Goal: Task Accomplishment & Management: Use online tool/utility

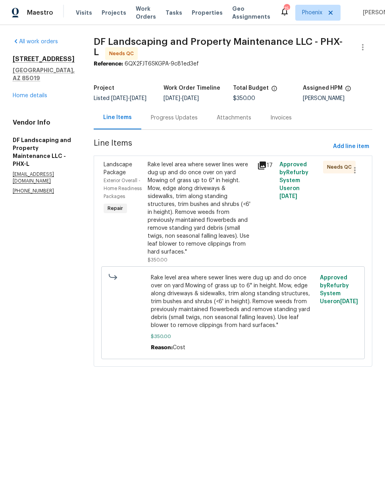
click at [169, 236] on div "Rake level area where sewer lines were dug up and do once over on yard Mowing o…" at bounding box center [200, 208] width 105 height 95
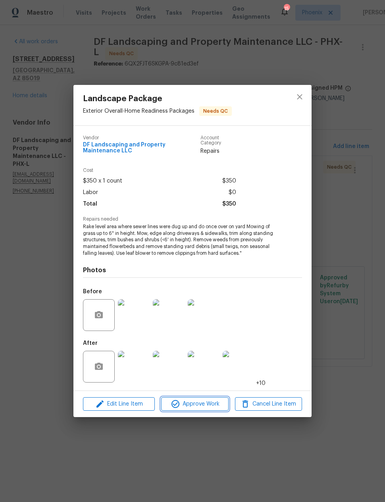
click at [186, 407] on span "Approve Work" at bounding box center [194, 404] width 62 height 10
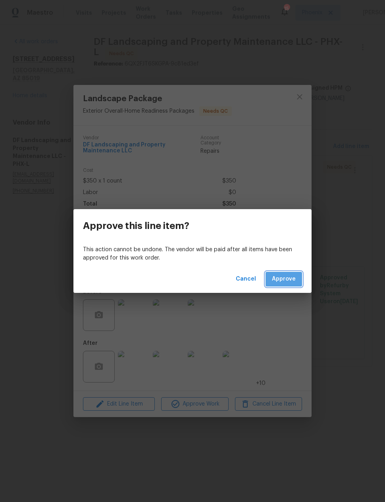
click at [289, 281] on span "Approve" at bounding box center [284, 279] width 24 height 10
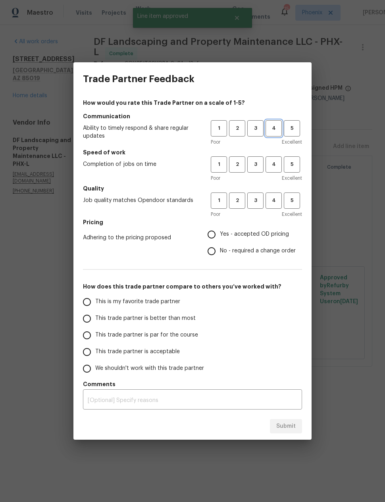
click at [273, 125] on span "4" at bounding box center [273, 128] width 15 height 9
click at [274, 159] on button "4" at bounding box center [273, 164] width 16 height 16
click at [275, 201] on span "4" at bounding box center [273, 200] width 15 height 9
click at [215, 237] on input "Yes - accepted OD pricing" at bounding box center [211, 234] width 17 height 17
radio input "true"
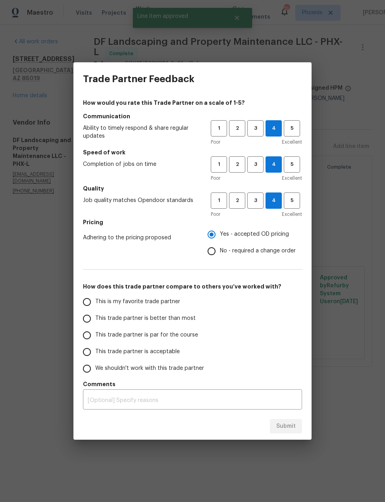
click at [91, 315] on input "This trade partner is better than most" at bounding box center [87, 318] width 17 height 17
click at [296, 424] on button "Submit" at bounding box center [286, 426] width 32 height 15
radio input "true"
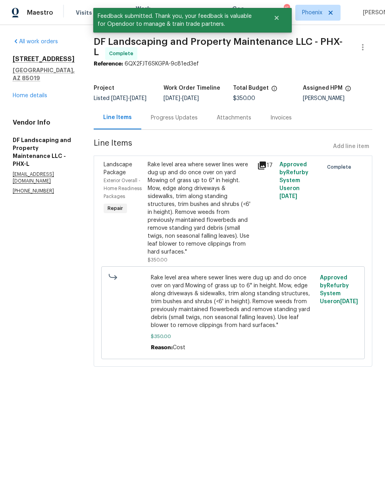
click at [30, 93] on link "Home details" at bounding box center [30, 96] width 35 height 6
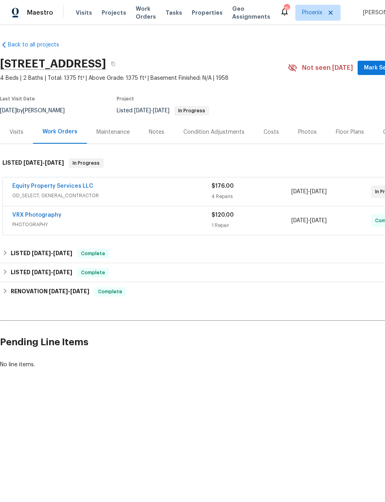
click at [29, 186] on link "Equity Property Services LLC" at bounding box center [52, 186] width 81 height 6
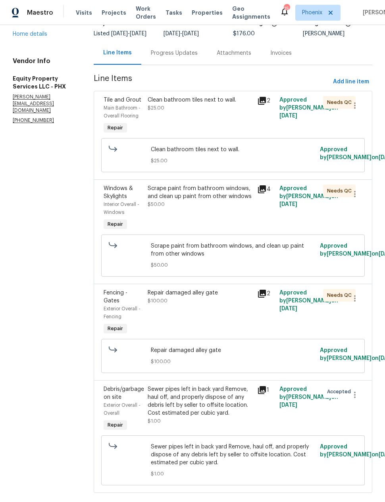
scroll to position [61, 0]
click at [261, 298] on icon at bounding box center [262, 294] width 8 height 8
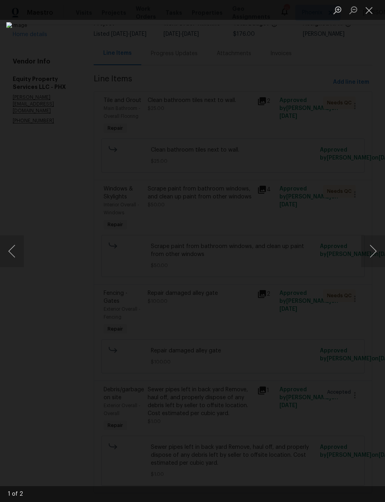
click at [371, 12] on button "Close lightbox" at bounding box center [369, 10] width 16 height 14
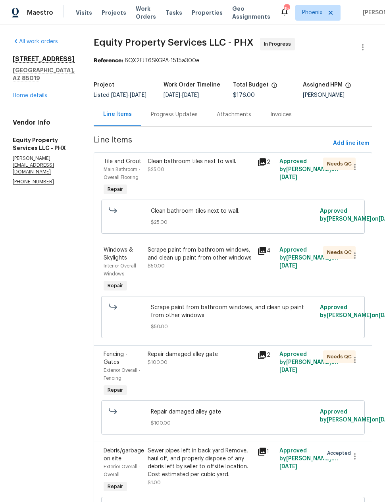
scroll to position [0, 0]
click at [31, 95] on link "Home details" at bounding box center [30, 96] width 35 height 6
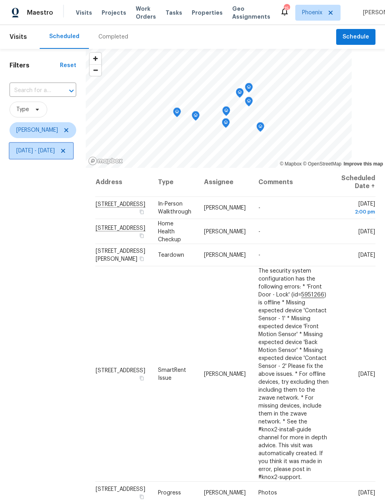
click at [35, 152] on span "[DATE] - [DATE]" at bounding box center [35, 151] width 38 height 8
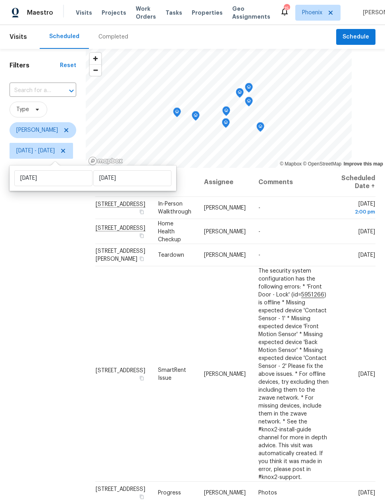
click at [55, 372] on div "Filters Reset ​ Type [PERSON_NAME] [DATE] - [DATE]" at bounding box center [43, 309] width 86 height 520
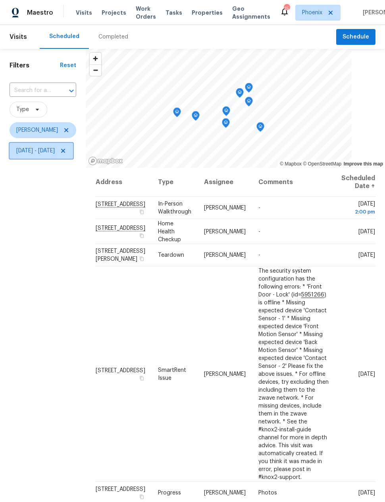
click at [73, 159] on span "[DATE] - [DATE]" at bounding box center [41, 151] width 63 height 16
click at [66, 154] on icon at bounding box center [63, 151] width 6 height 6
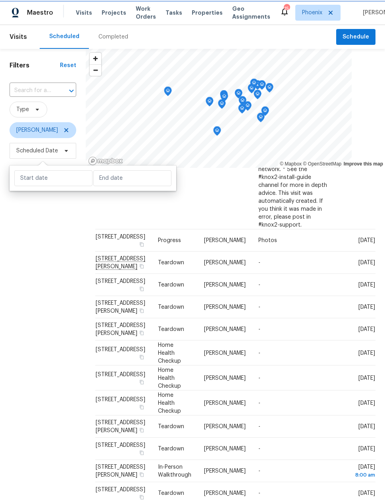
scroll to position [252, 0]
click at [0, 0] on icon at bounding box center [0, 0] width 0 height 0
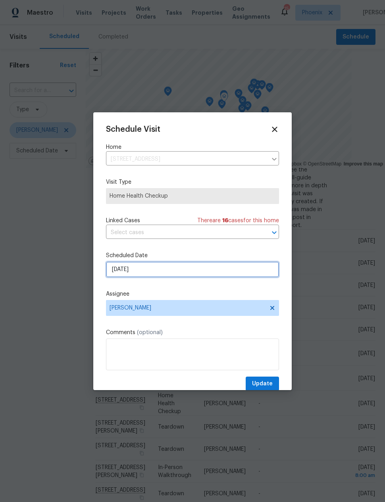
click at [169, 270] on input "[DATE]" at bounding box center [192, 269] width 173 height 16
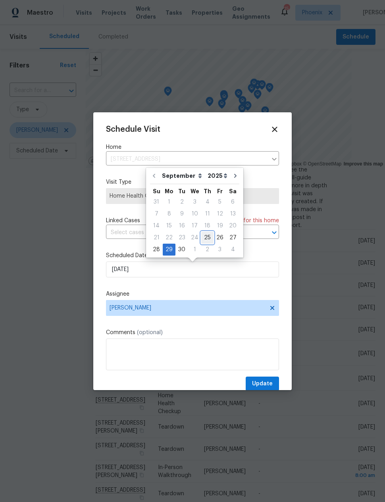
click at [202, 236] on div "25" at bounding box center [207, 237] width 12 height 11
type input "[DATE]"
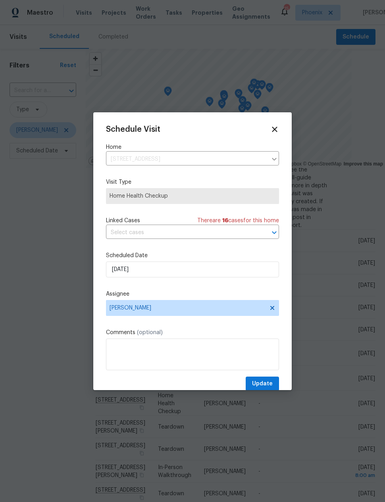
click at [269, 380] on button "Update" at bounding box center [262, 383] width 33 height 15
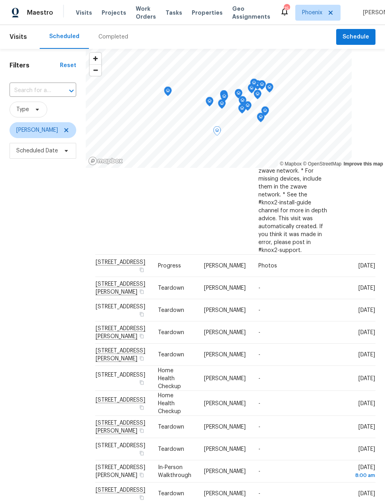
click at [0, 0] on icon at bounding box center [0, 0] width 0 height 0
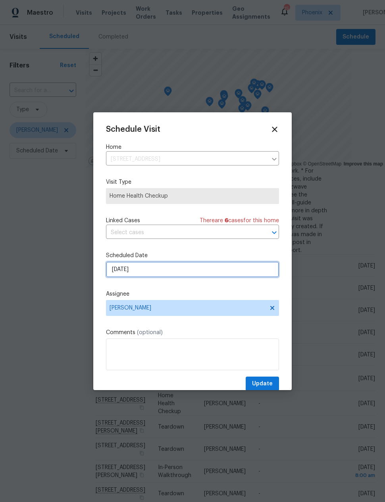
click at [180, 271] on input "[DATE]" at bounding box center [192, 269] width 173 height 16
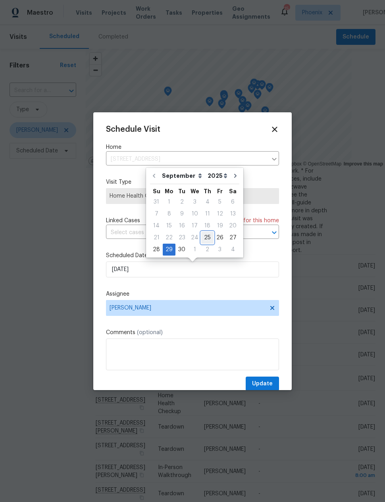
click at [202, 236] on div "25" at bounding box center [207, 237] width 12 height 11
type input "[DATE]"
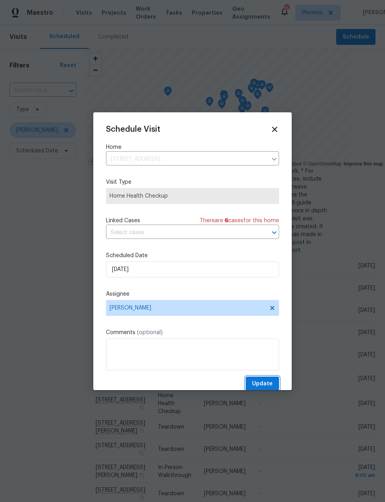
click at [263, 381] on span "Update" at bounding box center [262, 384] width 21 height 10
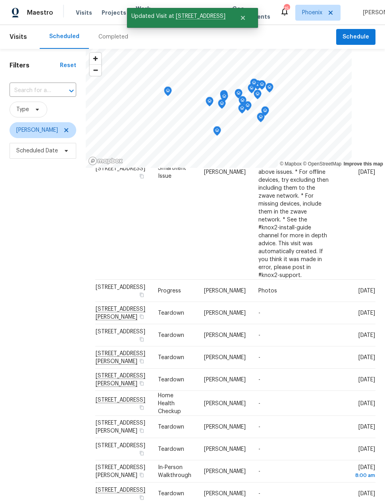
click at [51, 338] on div "Filters Reset ​ Type [PERSON_NAME] Scheduled Date" at bounding box center [43, 309] width 86 height 520
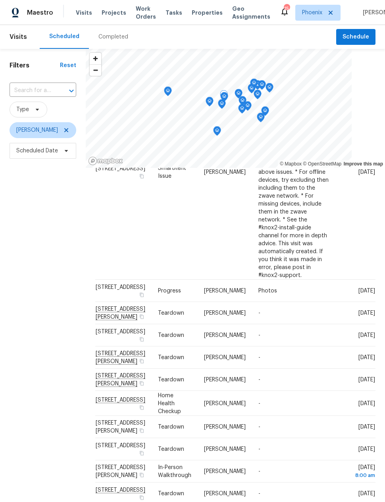
click at [0, 0] on icon at bounding box center [0, 0] width 0 height 0
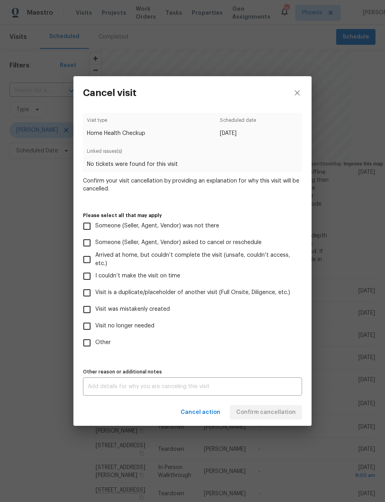
click at [89, 292] on input "Visit is a duplicate/placeholder of another visit (Full Onsite, Diligence, etc.)" at bounding box center [87, 292] width 17 height 17
checkbox input "true"
click at [99, 387] on textarea at bounding box center [192, 387] width 209 height 6
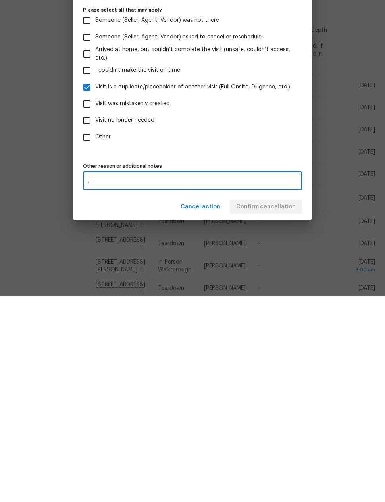
scroll to position [32, 0]
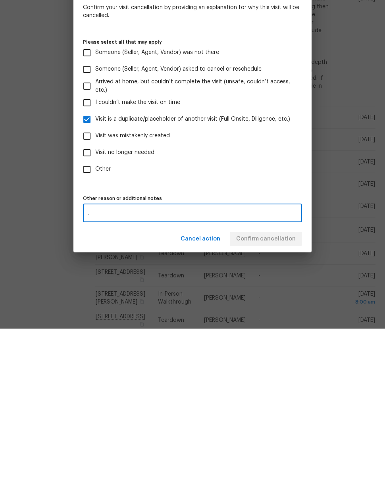
type textarea "."
click at [280, 377] on div ". x Other reason or additional notes" at bounding box center [192, 386] width 219 height 18
click at [281, 407] on span "Confirm cancellation" at bounding box center [266, 412] width 60 height 10
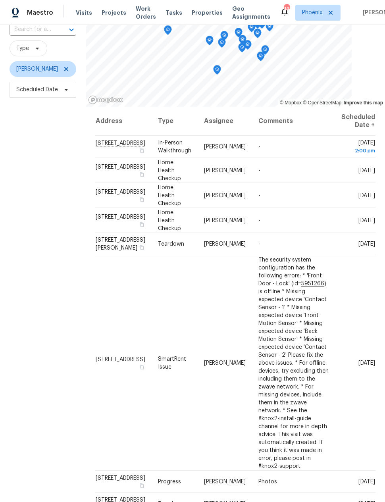
scroll to position [0, 0]
click at [50, 301] on div "Filters Reset ​ Type [PERSON_NAME] Scheduled Date" at bounding box center [43, 248] width 86 height 520
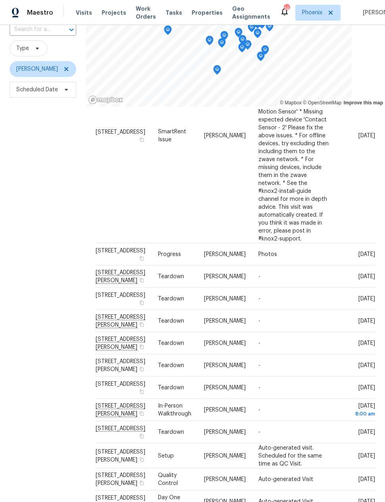
scroll to position [227, 0]
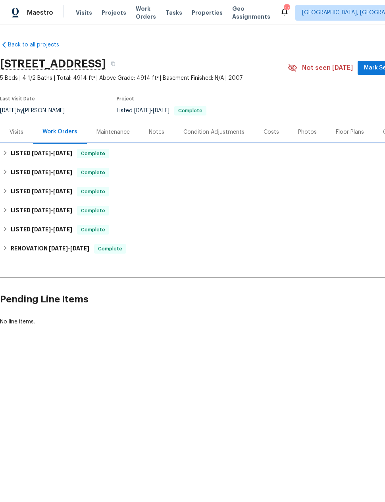
click at [14, 152] on h6 "LISTED 9/10/25 - 9/15/25" at bounding box center [41, 154] width 61 height 10
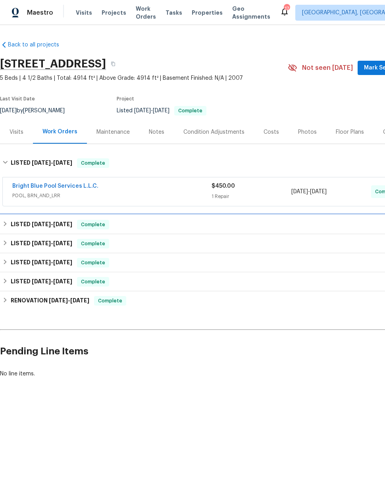
click at [12, 224] on h6 "LISTED 7/28/25 - 7/30/25" at bounding box center [41, 225] width 61 height 10
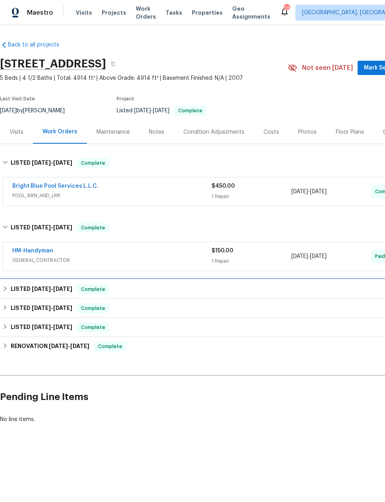
click at [13, 287] on h6 "LISTED 7/28/25 - 7/30/25" at bounding box center [41, 289] width 61 height 10
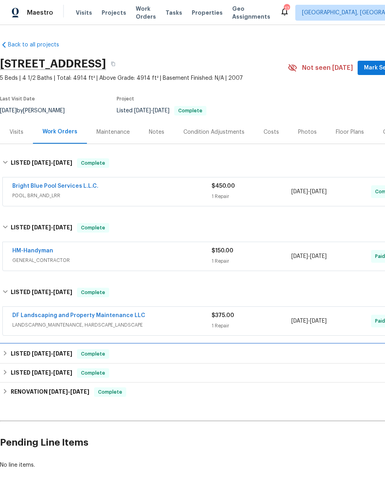
click at [16, 352] on h6 "LISTED 7/16/25 - 7/18/25" at bounding box center [41, 354] width 61 height 10
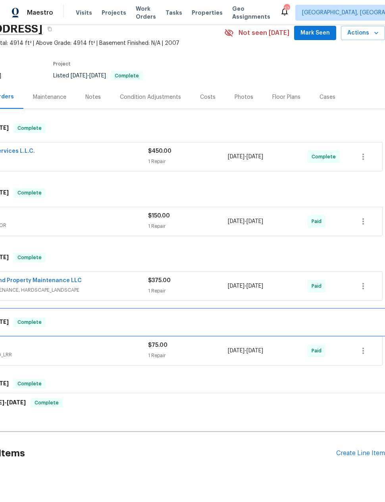
scroll to position [35, 63]
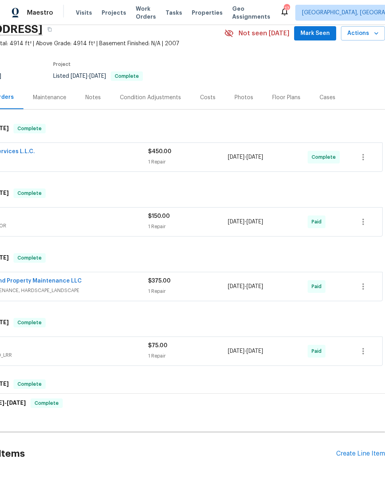
click at [349, 457] on div "Create Line Item" at bounding box center [360, 454] width 49 height 8
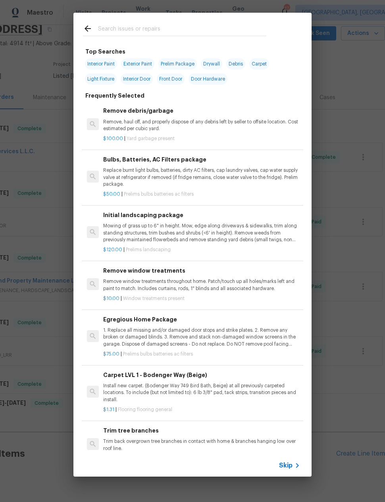
click at [192, 28] on input "text" at bounding box center [182, 30] width 168 height 12
type input "Tree"
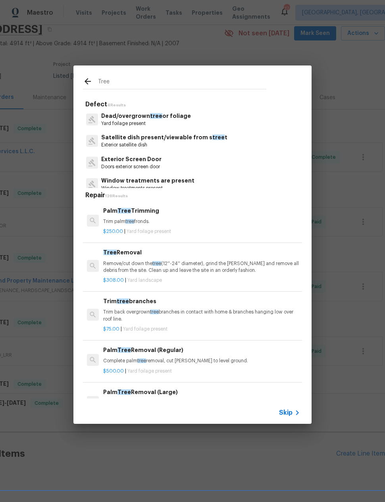
click at [172, 120] on p "Yard foilage present" at bounding box center [146, 123] width 90 height 7
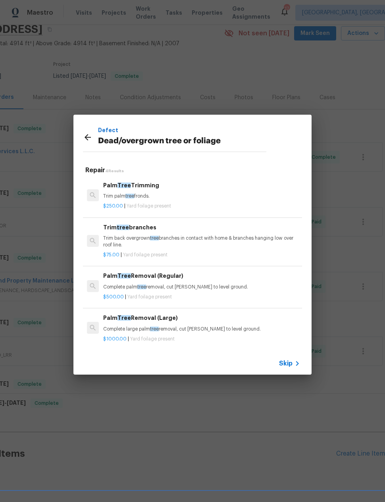
click at [230, 242] on p "Trim back overgrown tree branches in contact with home & branches hanging low o…" at bounding box center [201, 241] width 197 height 13
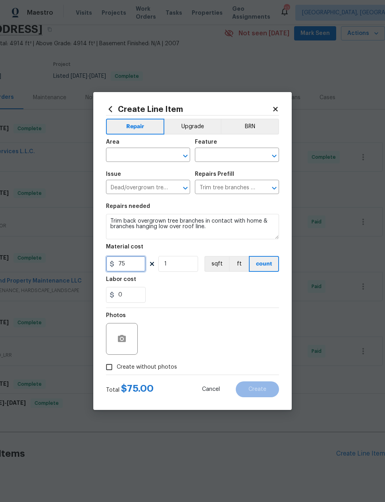
click at [129, 263] on input "75" at bounding box center [126, 264] width 40 height 16
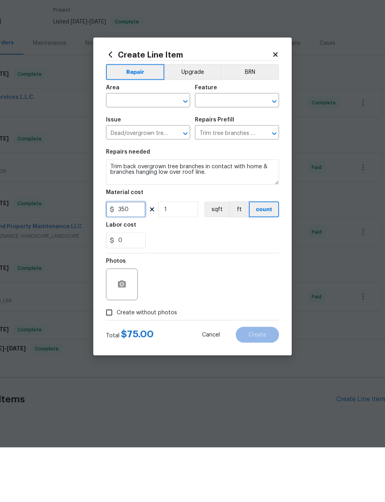
type input "350"
click at [109, 214] on textarea "Trim back overgrown tree branches in contact with home & branches hanging low o…" at bounding box center [192, 226] width 173 height 25
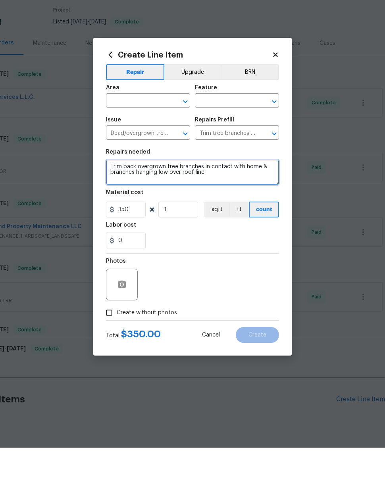
click at [121, 214] on textarea "Trim back overgrown tree branches in contact with home & branches hanging low o…" at bounding box center [192, 226] width 173 height 25
click at [224, 214] on textarea "Trim back overgrown tree branches in contact with home & branches hanging low o…" at bounding box center [192, 226] width 173 height 25
type textarea "Trim tree over front walkway, please trim back at least 10’ high to keep from q…"
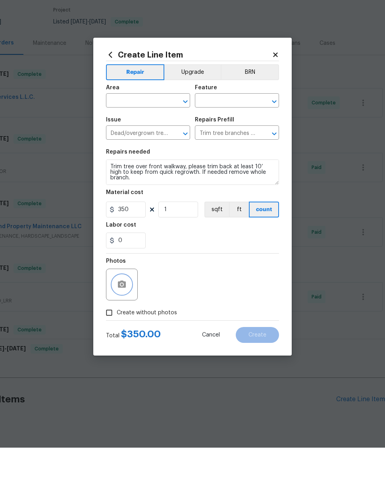
click at [123, 335] on icon "button" at bounding box center [122, 338] width 8 height 7
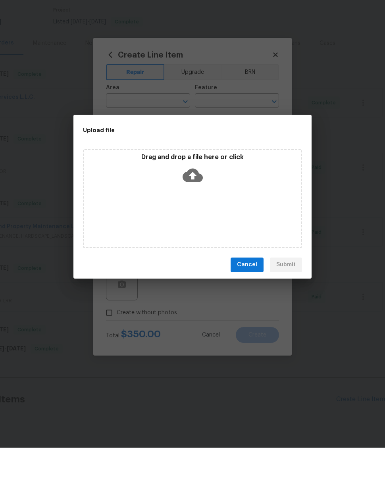
scroll to position [32, 0]
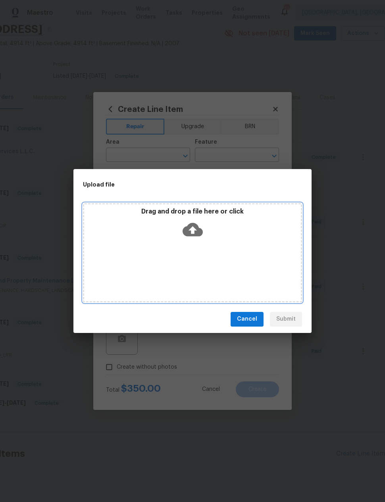
click at [190, 228] on icon at bounding box center [192, 229] width 20 height 13
